Goal: Task Accomplishment & Management: Use online tool/utility

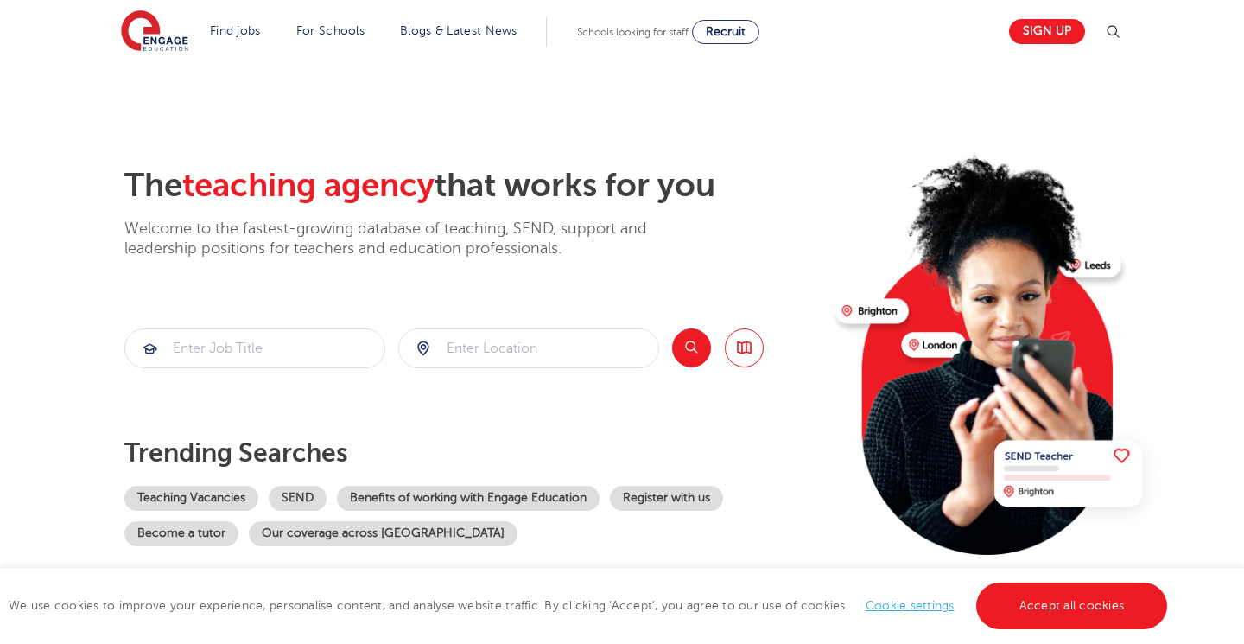
scroll to position [38, 0]
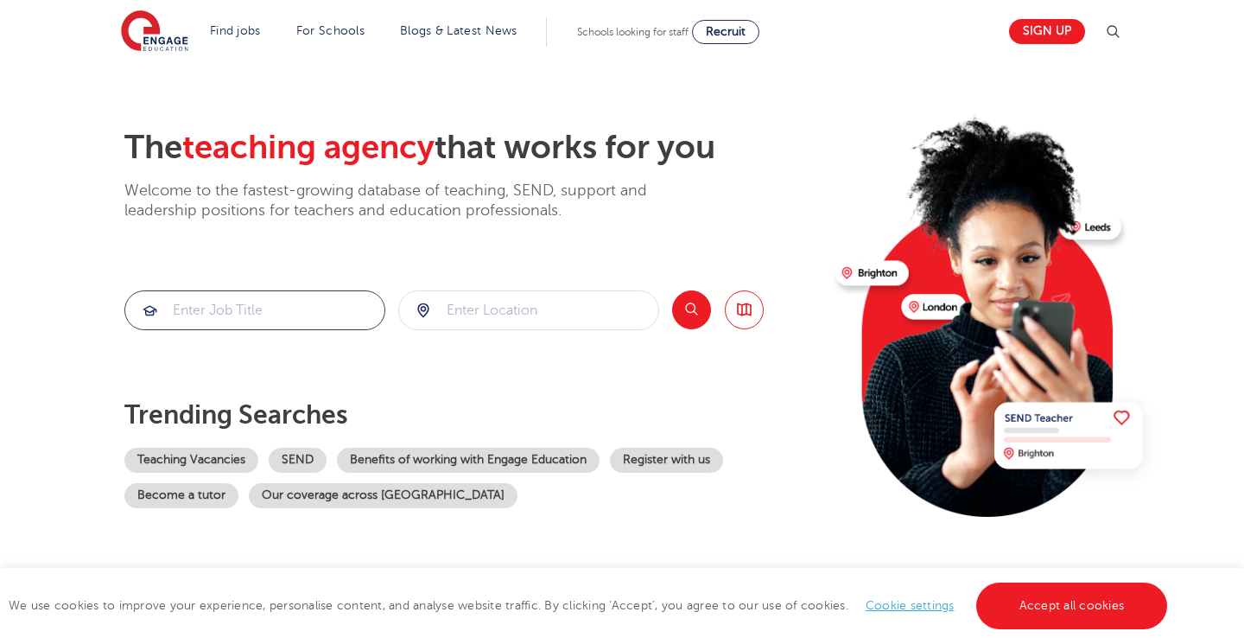
click at [218, 316] on input "search" at bounding box center [254, 310] width 259 height 38
click at [528, 308] on input "search" at bounding box center [528, 310] width 259 height 38
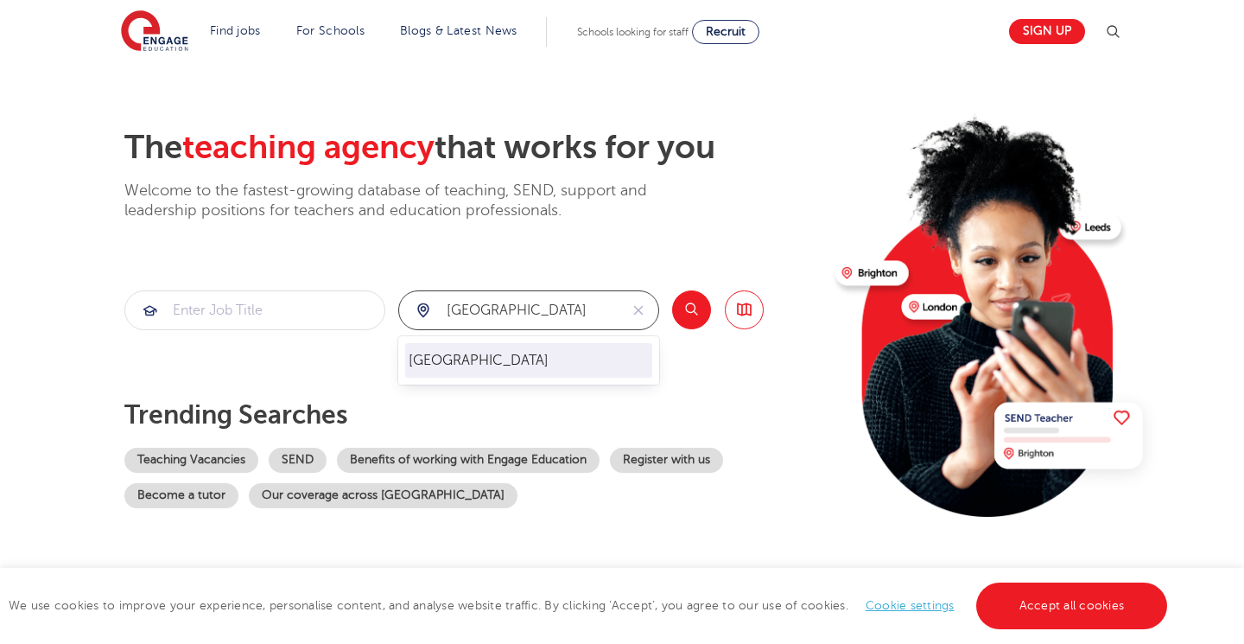
click at [457, 357] on li "[GEOGRAPHIC_DATA]" at bounding box center [528, 360] width 247 height 35
type input "[GEOGRAPHIC_DATA]"
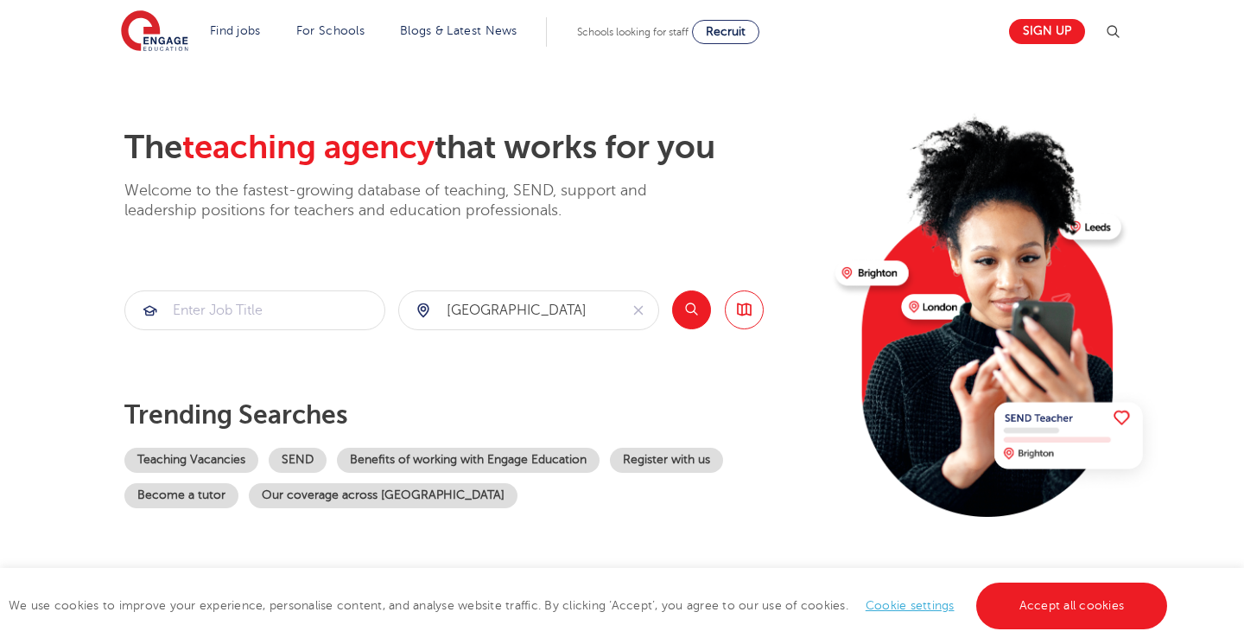
click at [702, 308] on button "Search" at bounding box center [691, 309] width 39 height 39
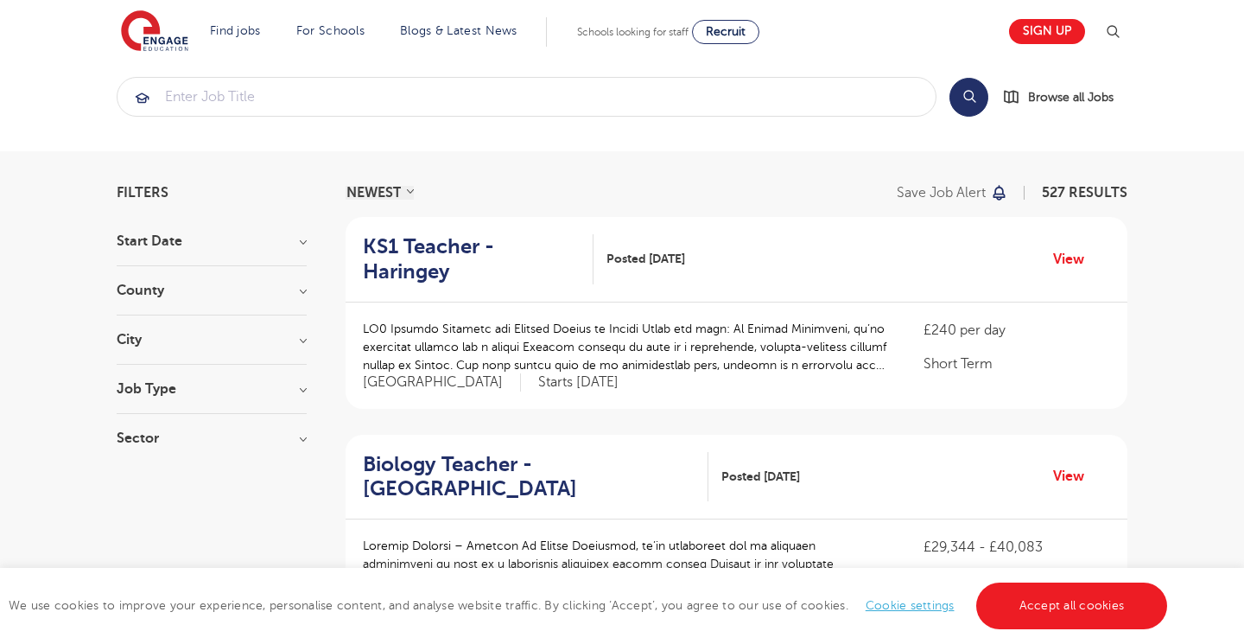
scroll to position [30, 0]
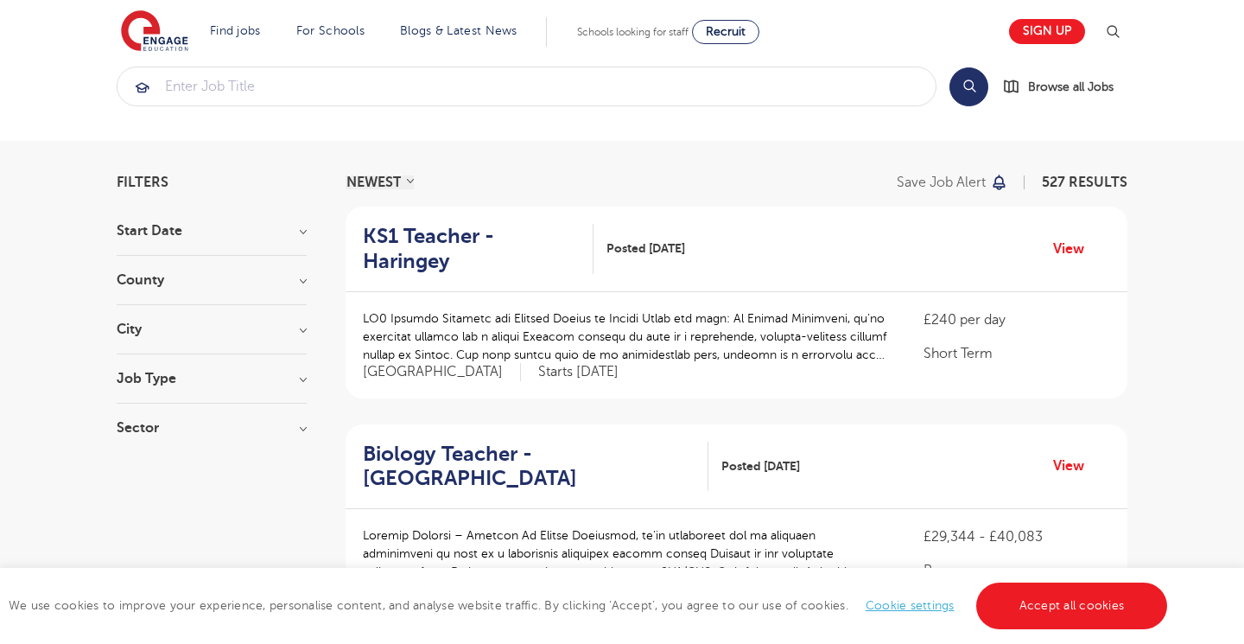
click at [277, 377] on h3 "Job Type" at bounding box center [212, 379] width 190 height 14
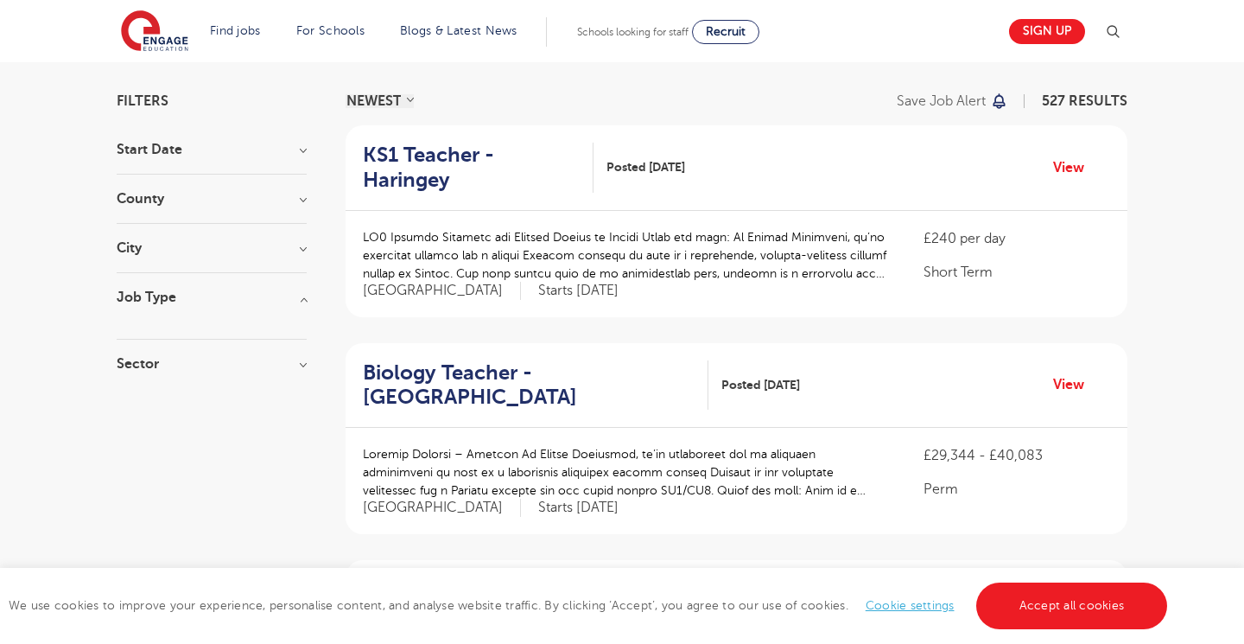
scroll to position [113, 0]
click at [148, 301] on h3 "Job Type" at bounding box center [212, 296] width 190 height 14
click at [297, 349] on h3 "Sector" at bounding box center [212, 345] width 190 height 14
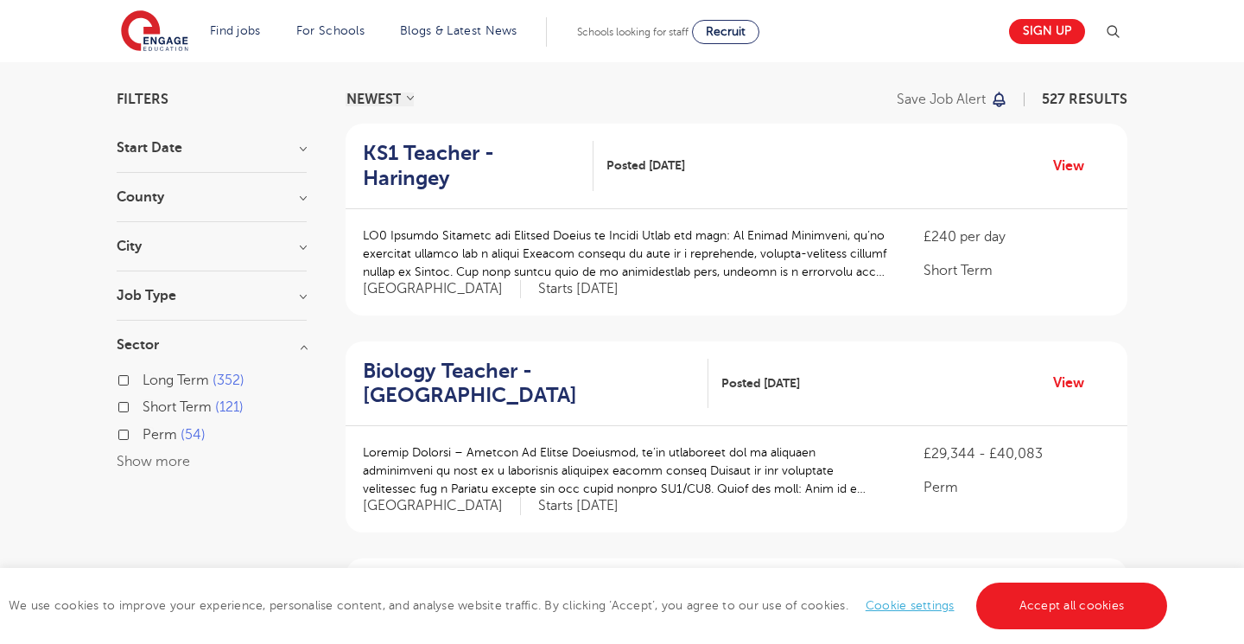
click at [307, 347] on h3 "Sector" at bounding box center [212, 345] width 190 height 14
click at [299, 245] on h3 "City" at bounding box center [212, 246] width 190 height 14
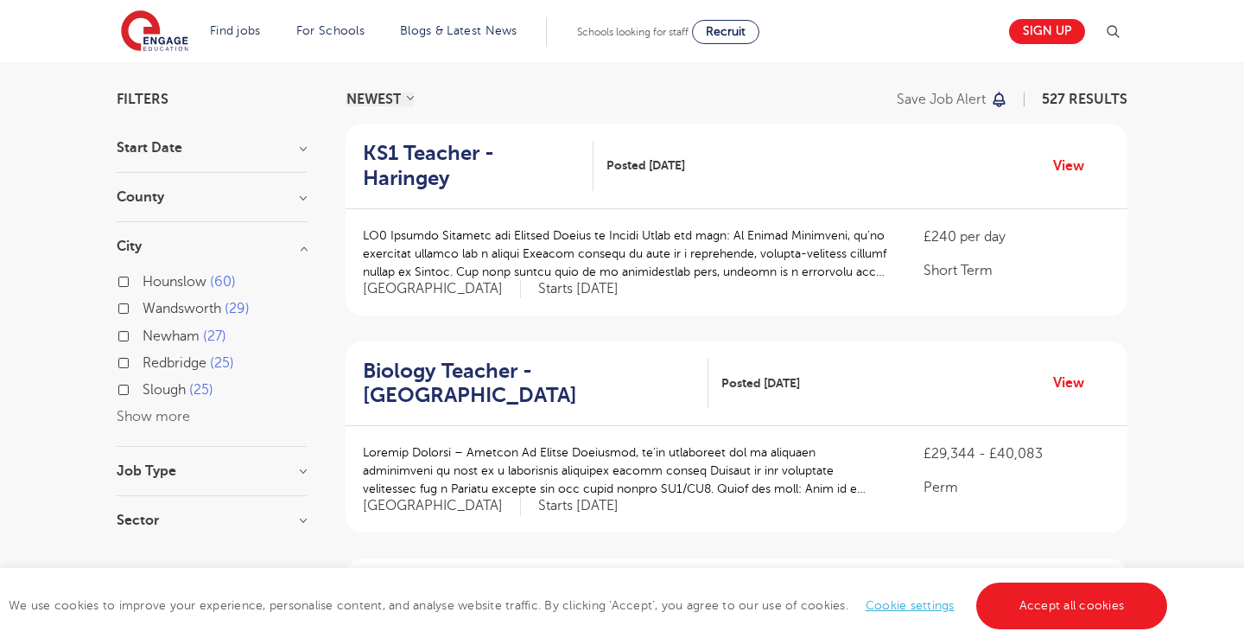
click at [299, 245] on h3 "City" at bounding box center [212, 246] width 190 height 14
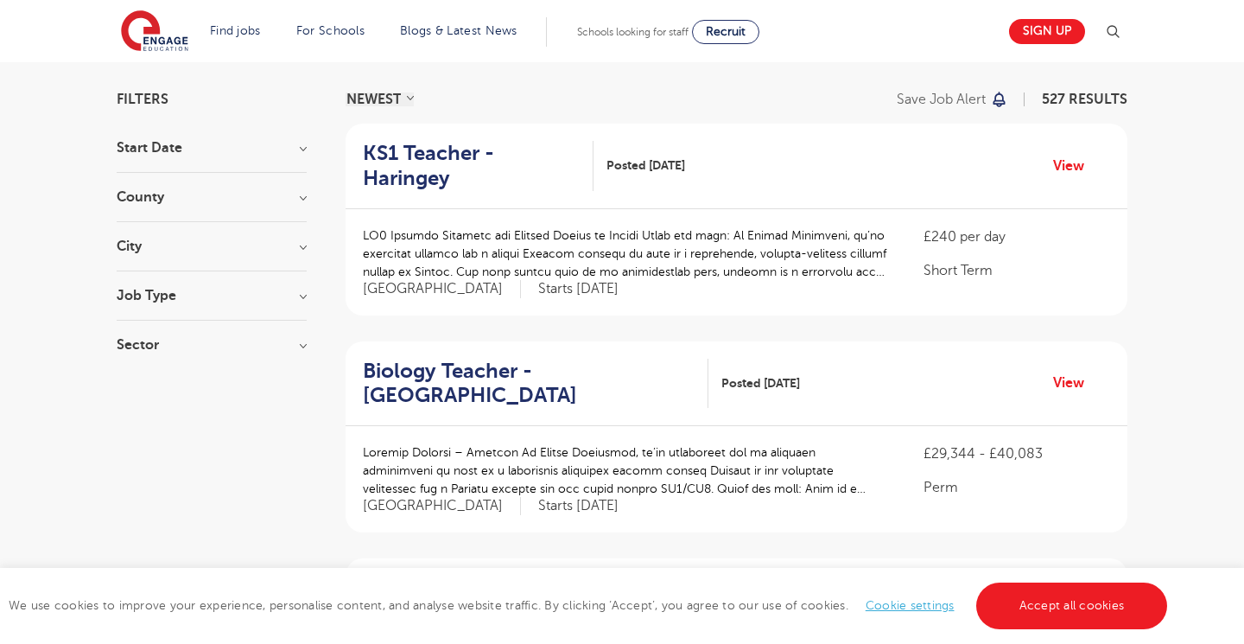
click at [302, 344] on h3 "Sector" at bounding box center [212, 345] width 190 height 14
click at [143, 409] on label "Short Term 121" at bounding box center [193, 407] width 101 height 22
click at [143, 409] on input "Short Term 121" at bounding box center [148, 404] width 11 height 11
checkbox input "true"
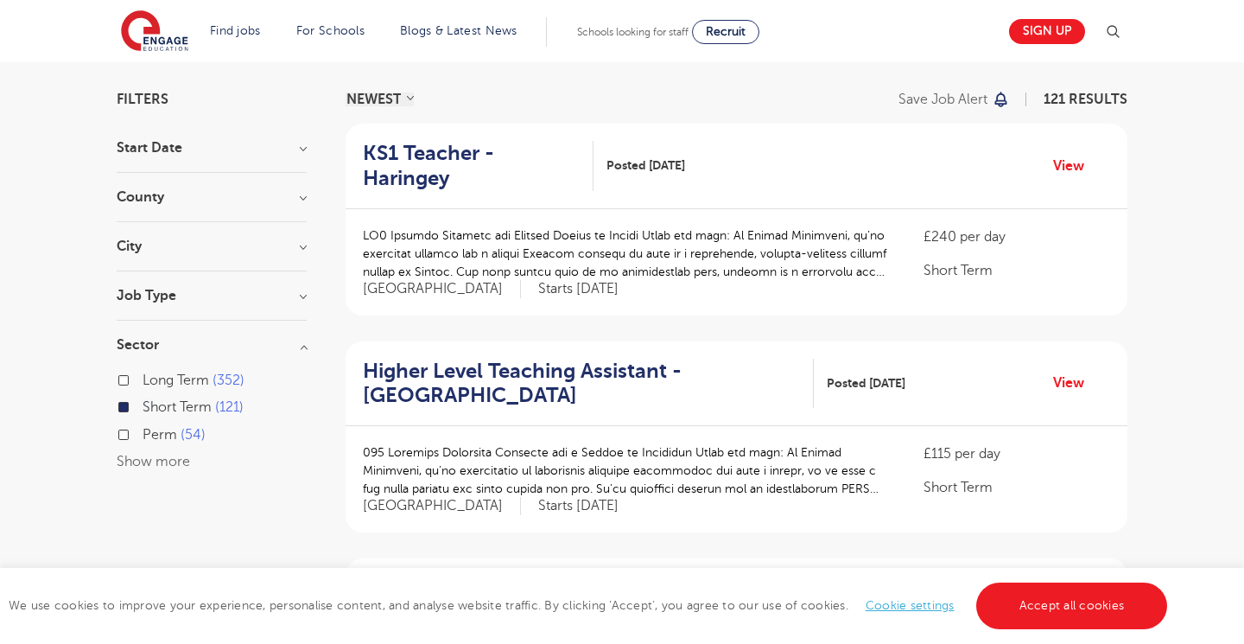
click at [299, 194] on h3 "County" at bounding box center [212, 197] width 190 height 14
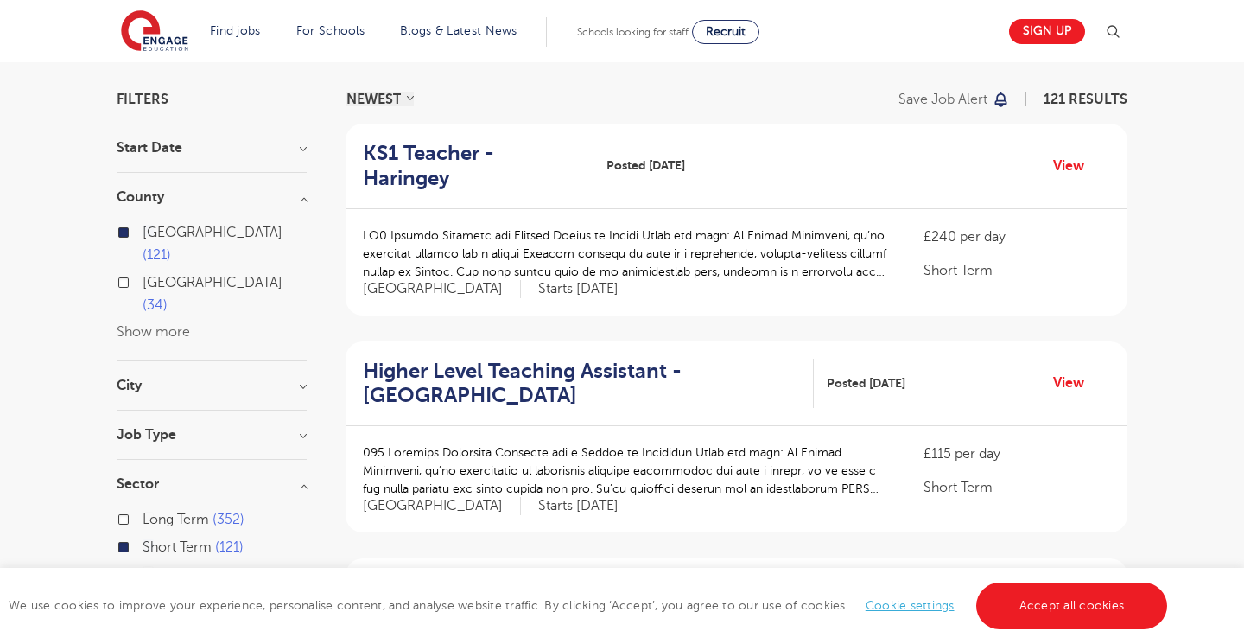
click at [300, 195] on h3 "County" at bounding box center [212, 197] width 190 height 14
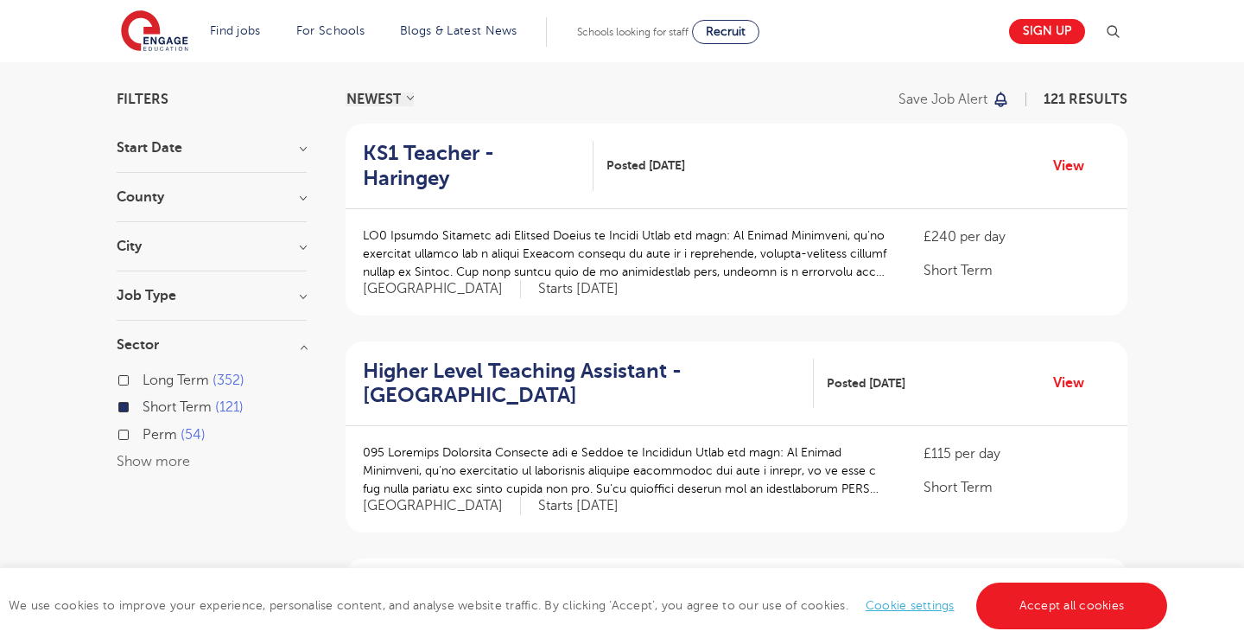
click at [303, 246] on h3 "City" at bounding box center [212, 246] width 190 height 14
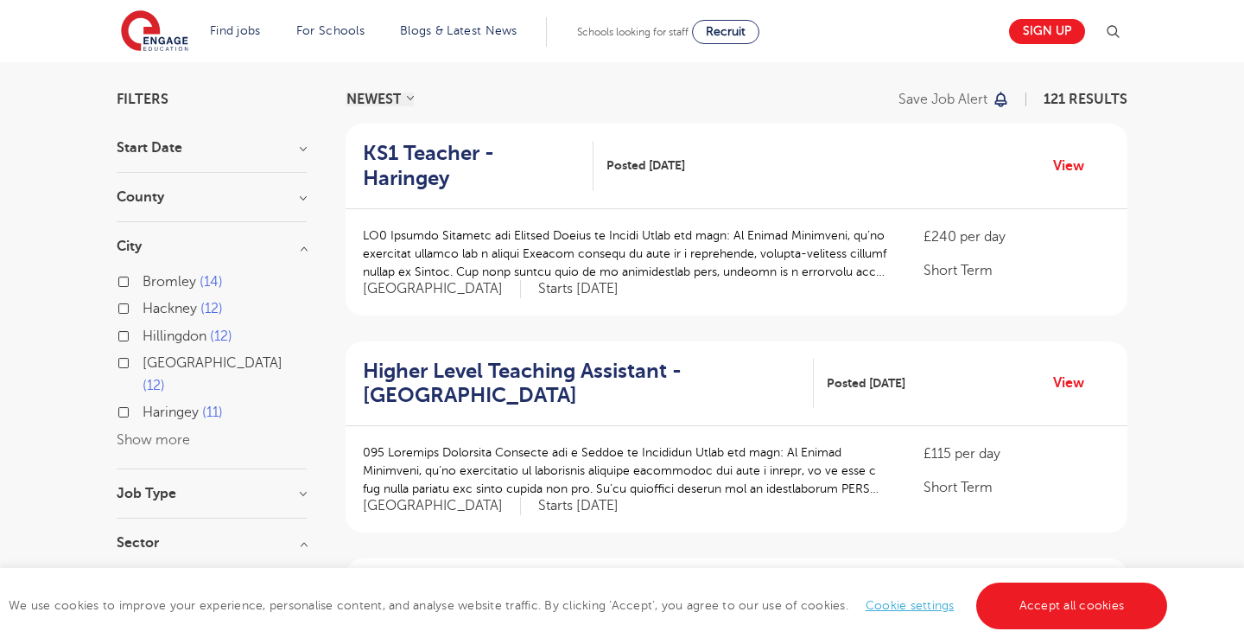
click at [303, 246] on h3 "City" at bounding box center [212, 246] width 190 height 14
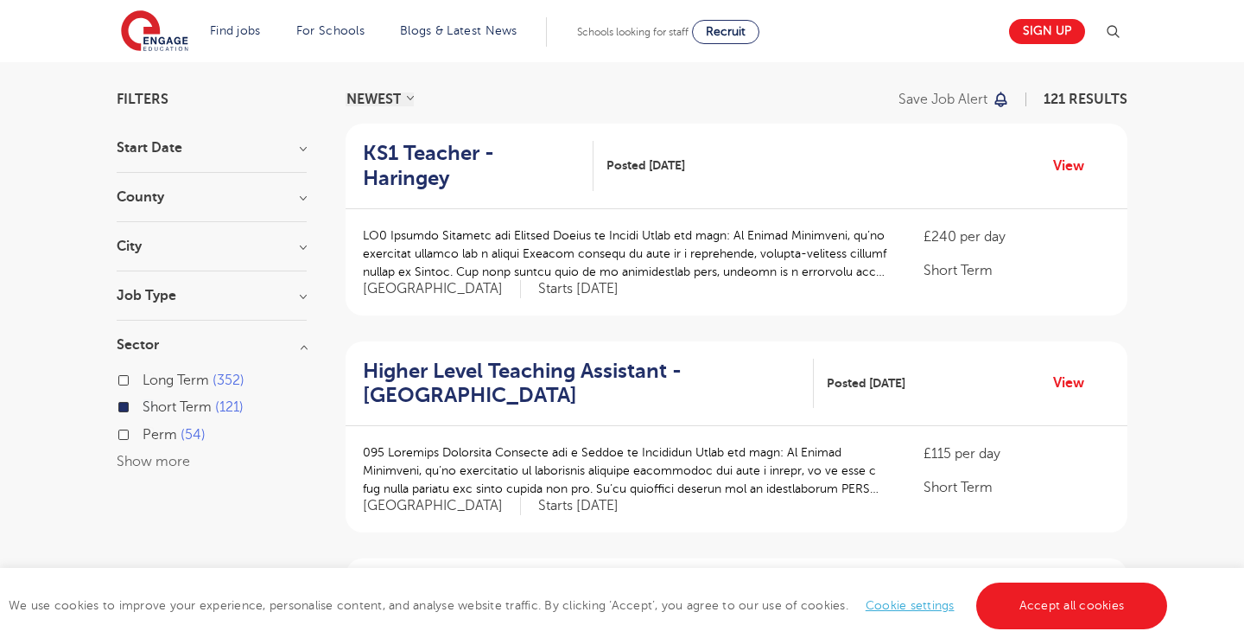
click at [305, 296] on h3 "Job Type" at bounding box center [212, 296] width 190 height 14
click at [302, 298] on h3 "Job Type" at bounding box center [212, 296] width 190 height 14
click at [1126, 262] on div "£240 per day Short Term London Starts 2025-10-20" at bounding box center [737, 262] width 782 height 106
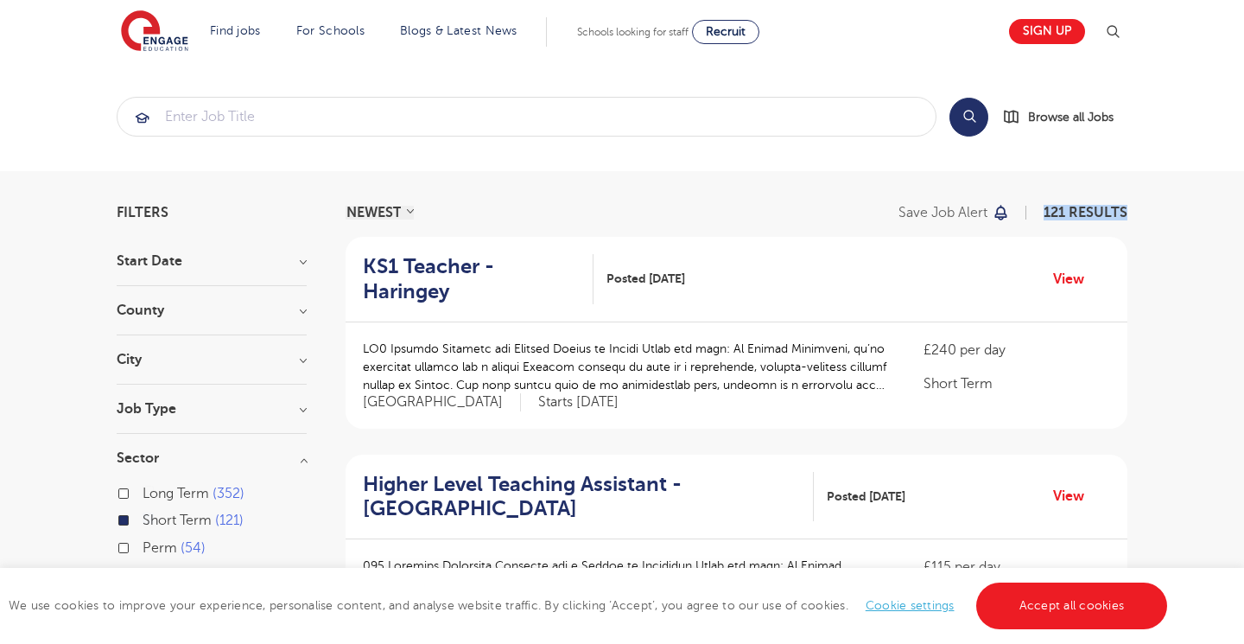
drag, startPoint x: 1039, startPoint y: 210, endPoint x: 1169, endPoint y: 210, distance: 130.5
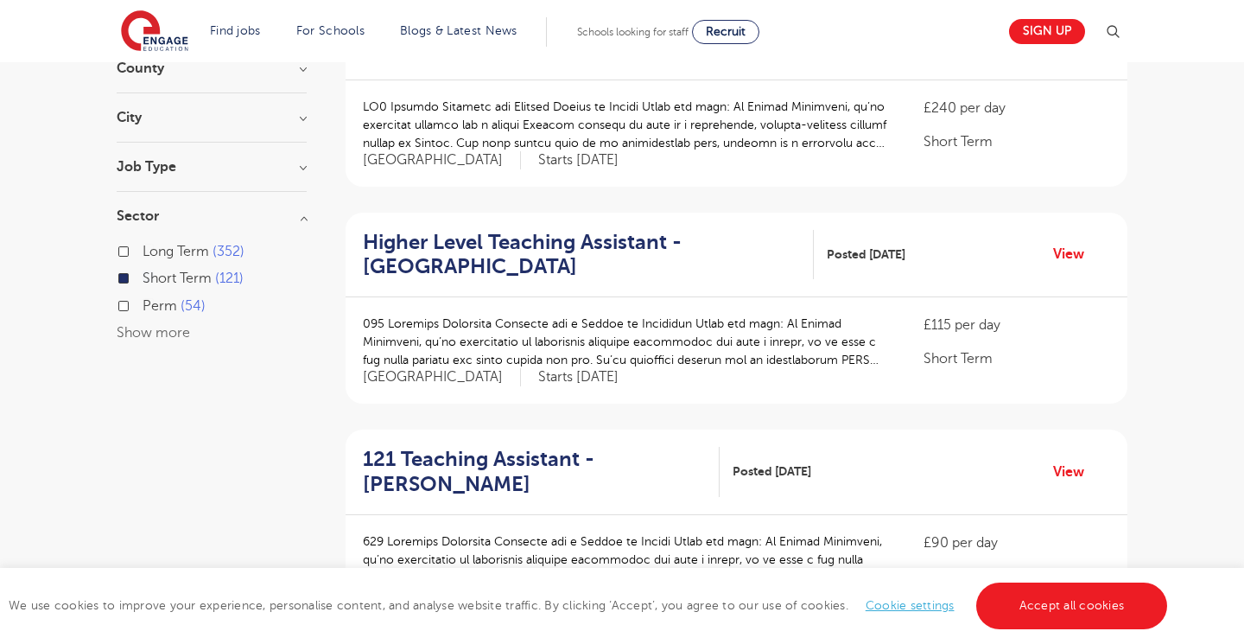
scroll to position [242, 0]
